Goal: Transaction & Acquisition: Purchase product/service

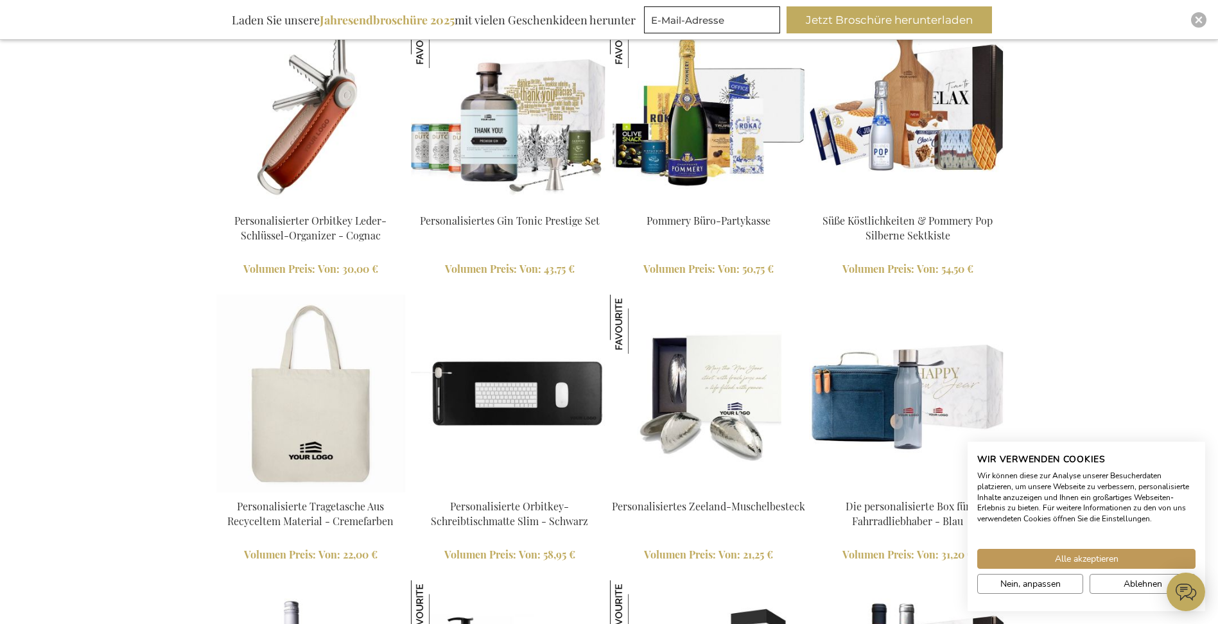
scroll to position [1452, 0]
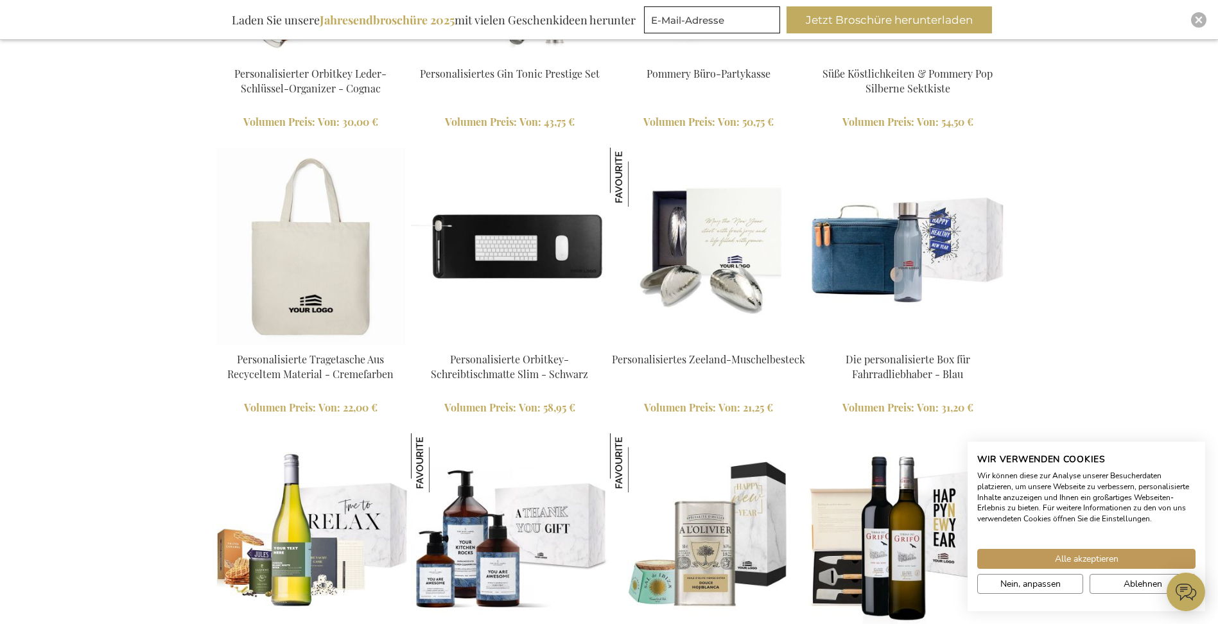
click at [908, 261] on img at bounding box center [908, 247] width 198 height 198
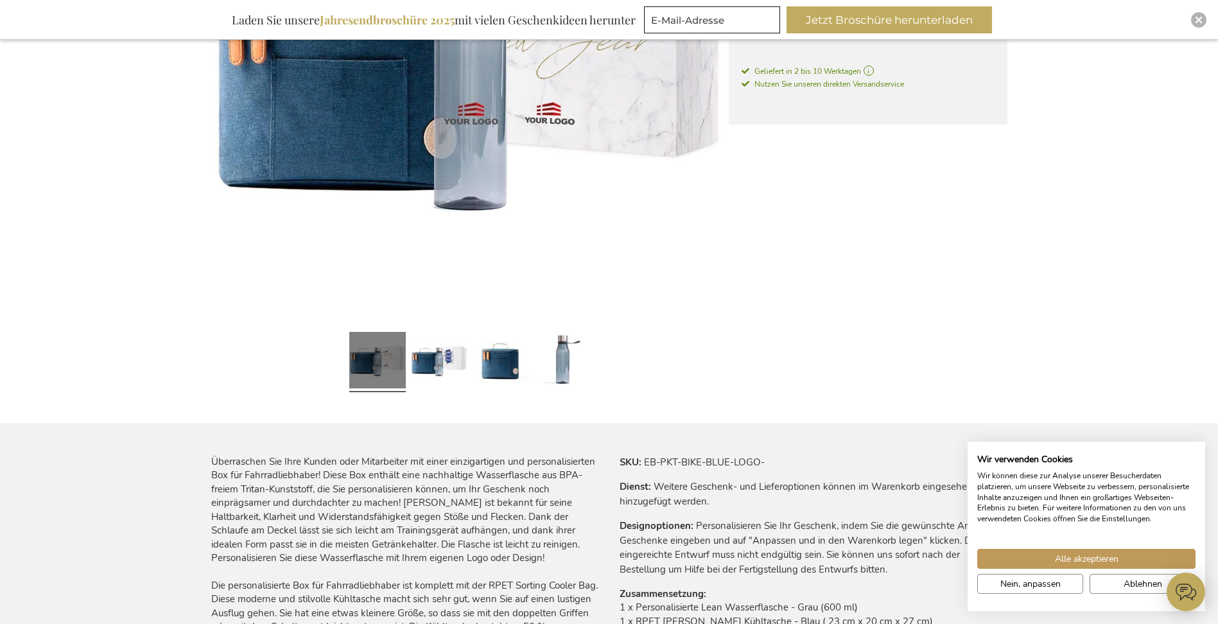
scroll to position [449, 0]
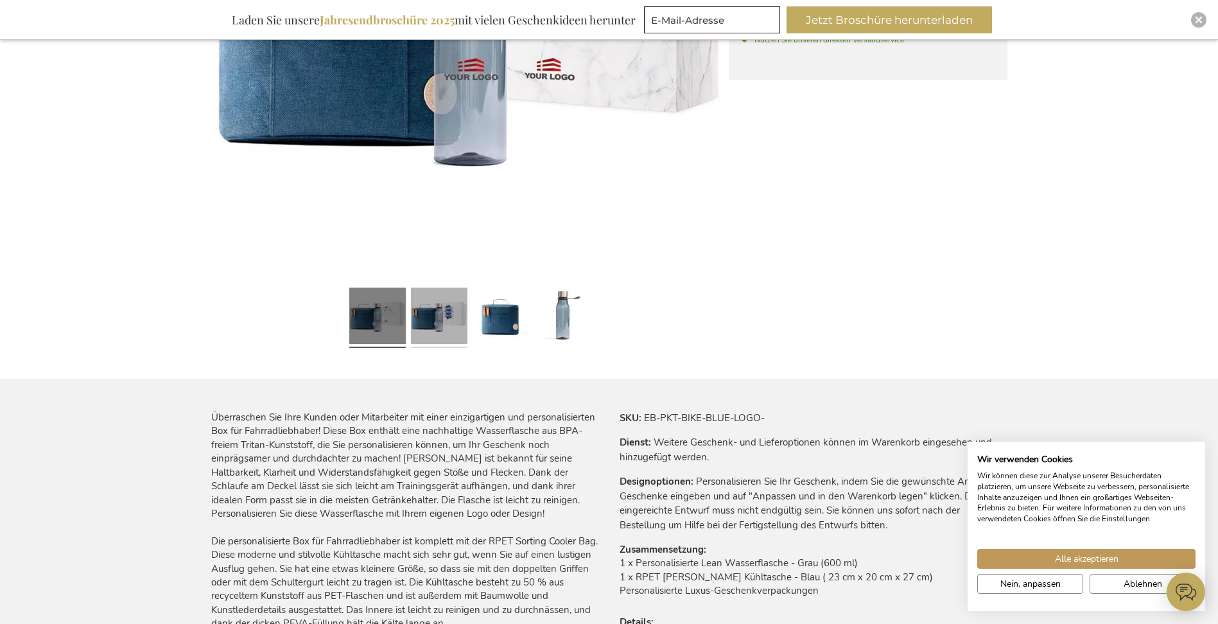
click at [426, 331] on link at bounding box center [439, 317] width 56 height 71
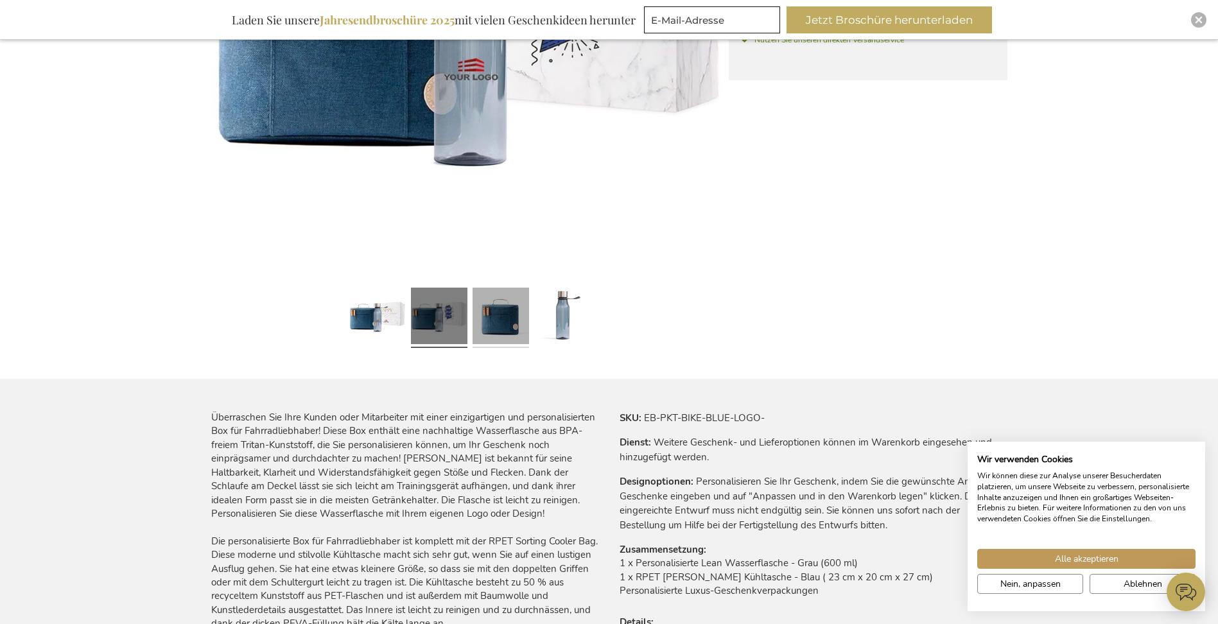
click at [496, 314] on link at bounding box center [501, 317] width 56 height 71
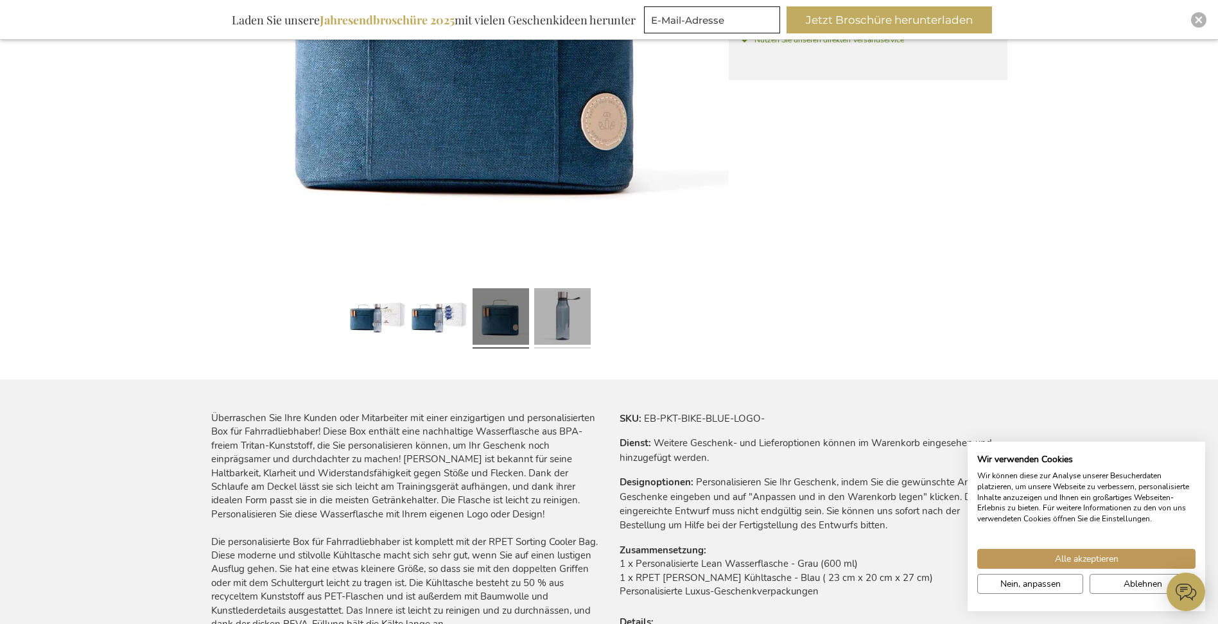
click at [580, 313] on link at bounding box center [562, 318] width 56 height 71
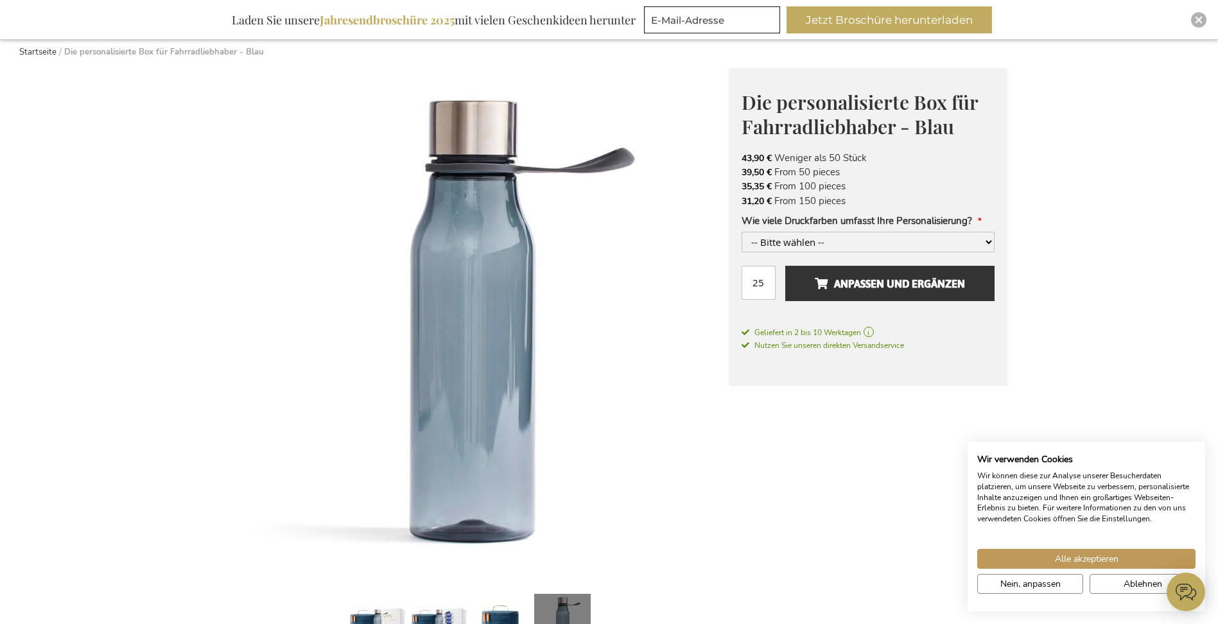
scroll to position [0, 0]
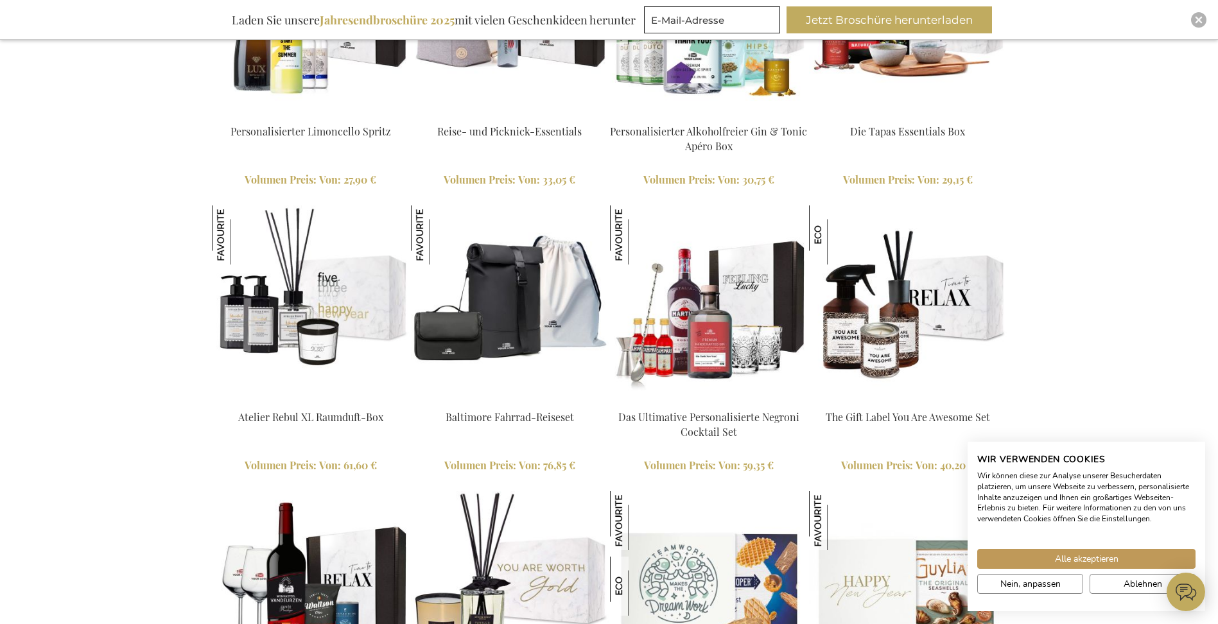
scroll to position [2223, 0]
